Goal: Communication & Community: Participate in discussion

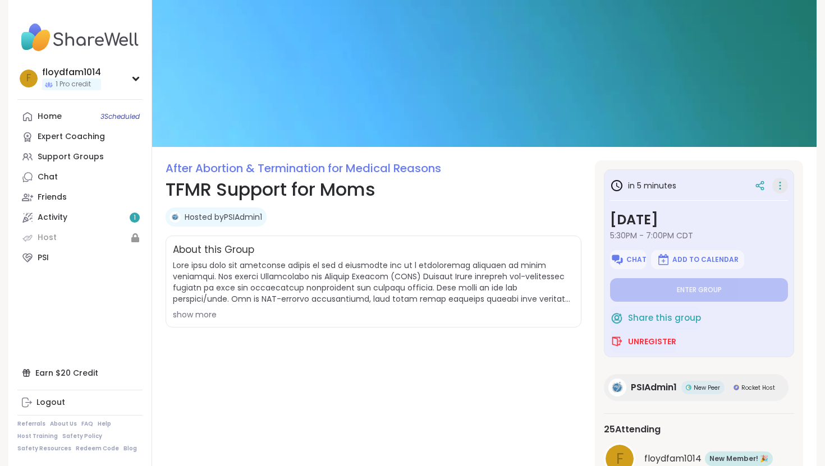
click at [781, 187] on icon at bounding box center [780, 186] width 11 height 16
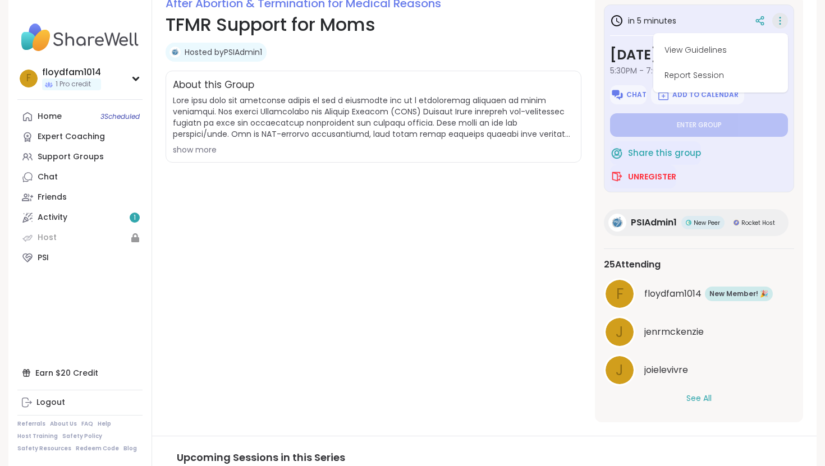
scroll to position [171, 0]
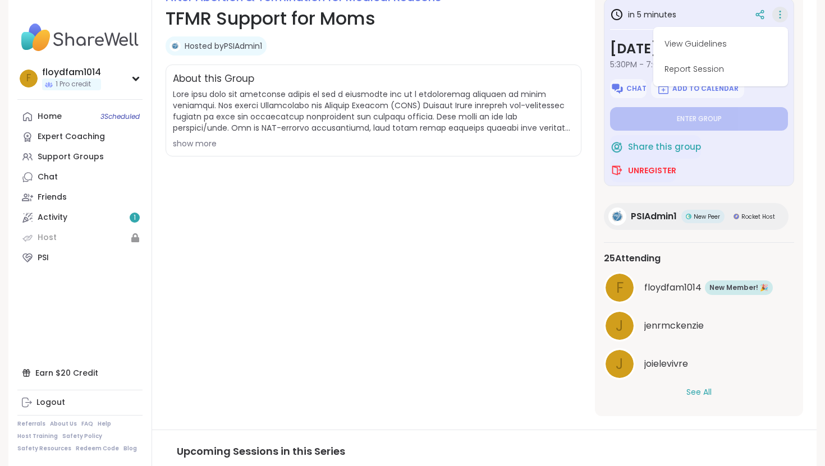
click at [208, 141] on div "show more" at bounding box center [373, 143] width 401 height 11
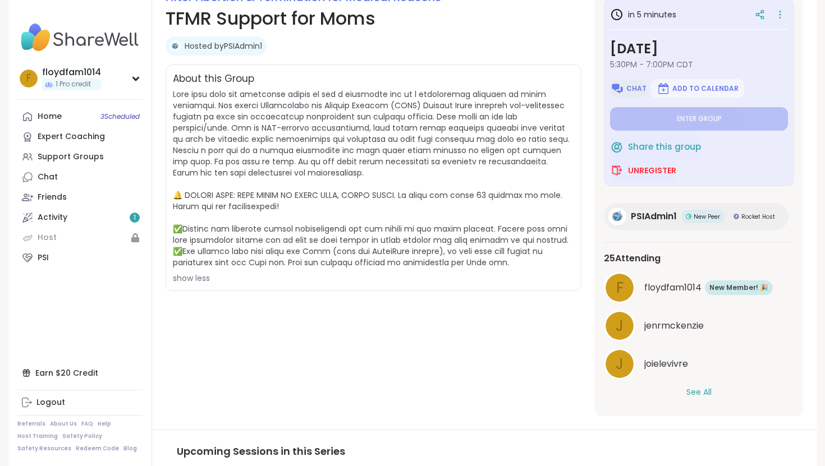
click at [626, 85] on span "Chat" at bounding box center [636, 88] width 20 height 9
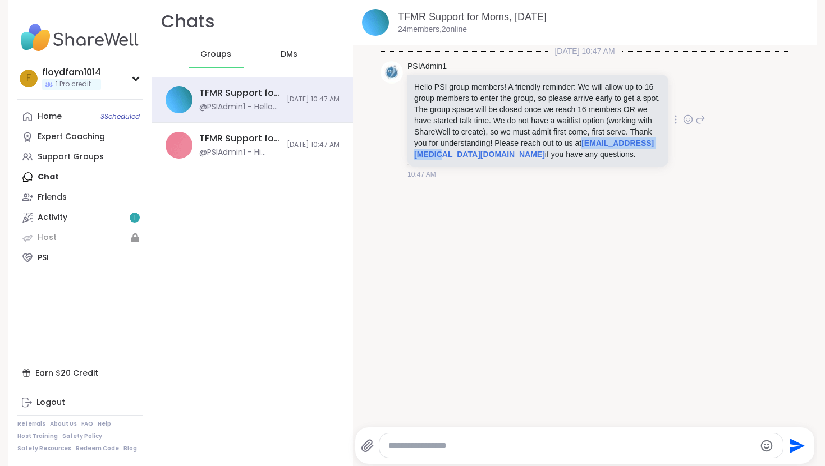
drag, startPoint x: 507, startPoint y: 155, endPoint x: 396, endPoint y: 154, distance: 111.1
click at [396, 154] on div "PSIAdmin1 Hello PSI group members! A friendly reminder: We will allow up to 16 …" at bounding box center [585, 120] width 409 height 127
copy link "[EMAIL_ADDRESS][MEDICAL_DATA][DOMAIN_NAME]"
click at [75, 116] on link "Home 3 Scheduled" at bounding box center [79, 117] width 125 height 20
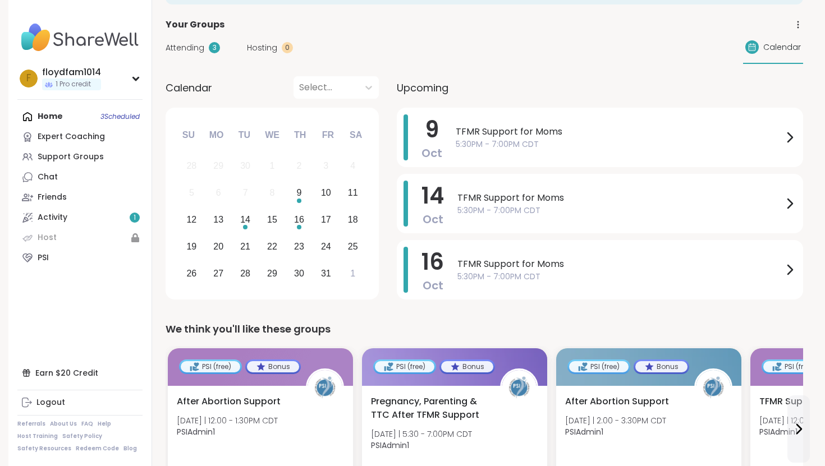
scroll to position [50, 0]
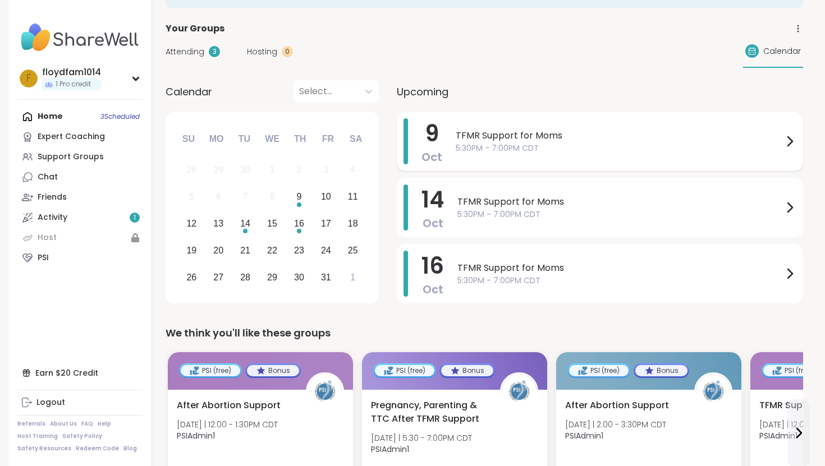
click at [567, 137] on span "TFMR Support for Moms" at bounding box center [619, 135] width 327 height 13
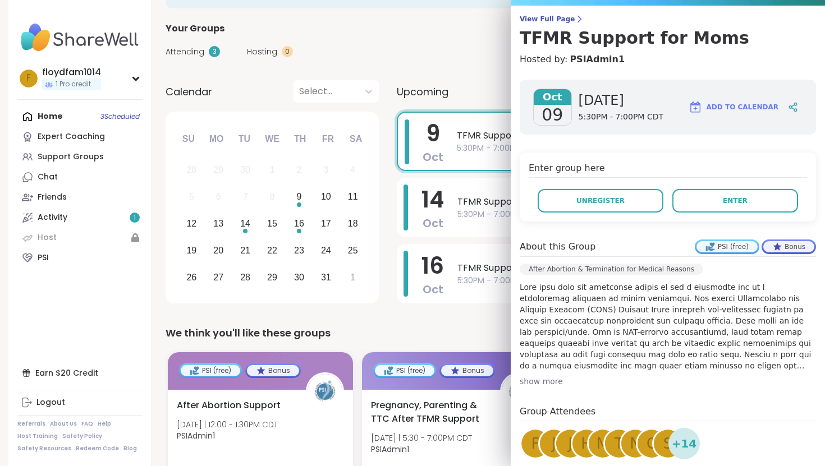
scroll to position [89, 0]
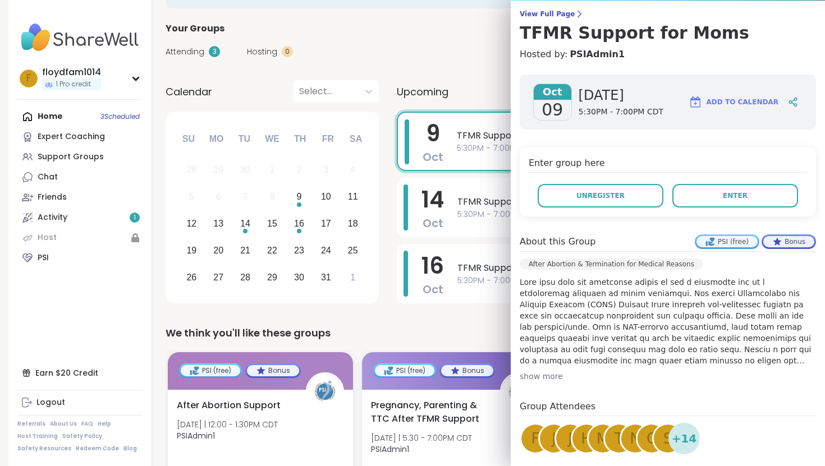
click at [589, 163] on h4 "Enter group here" at bounding box center [668, 165] width 278 height 16
click at [737, 204] on button "Enter" at bounding box center [735, 196] width 126 height 24
